Goal: Book appointment/travel/reservation

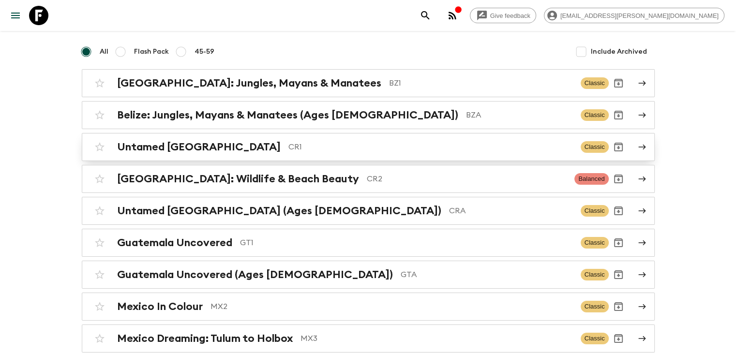
scroll to position [97, 0]
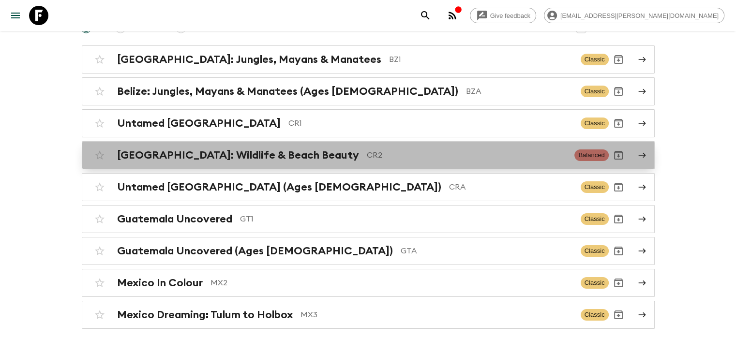
click at [281, 161] on h2 "[GEOGRAPHIC_DATA]: Wildlife & Beach Beauty" at bounding box center [238, 155] width 242 height 13
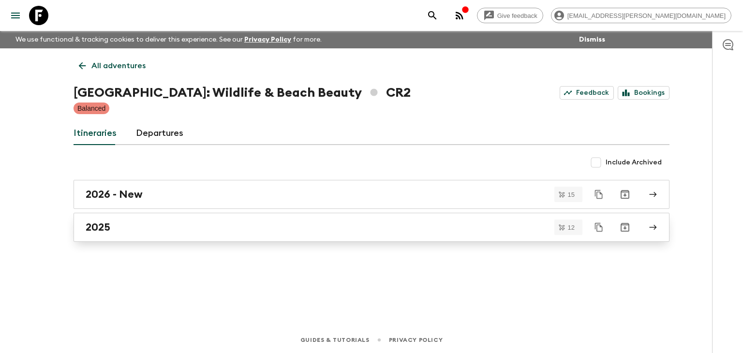
click at [106, 216] on link "2025" at bounding box center [372, 227] width 596 height 29
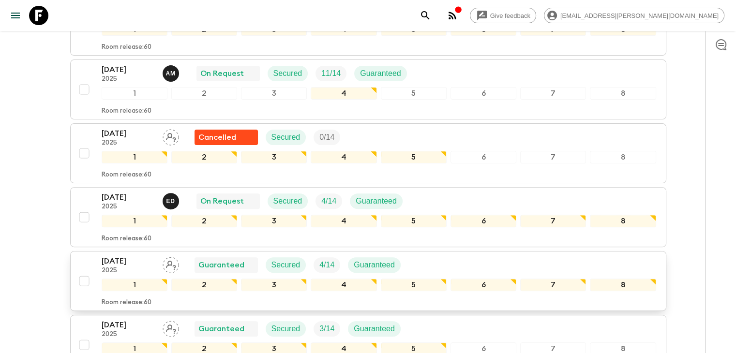
scroll to position [339, 0]
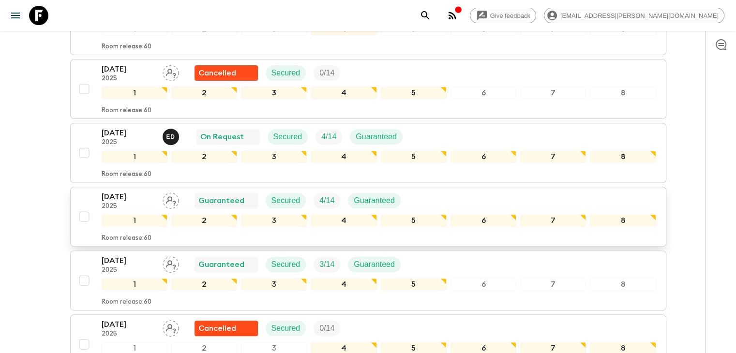
click at [132, 195] on p "[DATE]" at bounding box center [128, 197] width 53 height 12
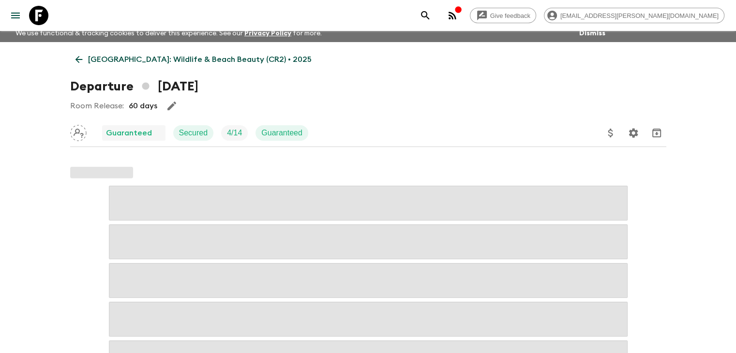
scroll to position [97, 0]
